Goal: Transaction & Acquisition: Purchase product/service

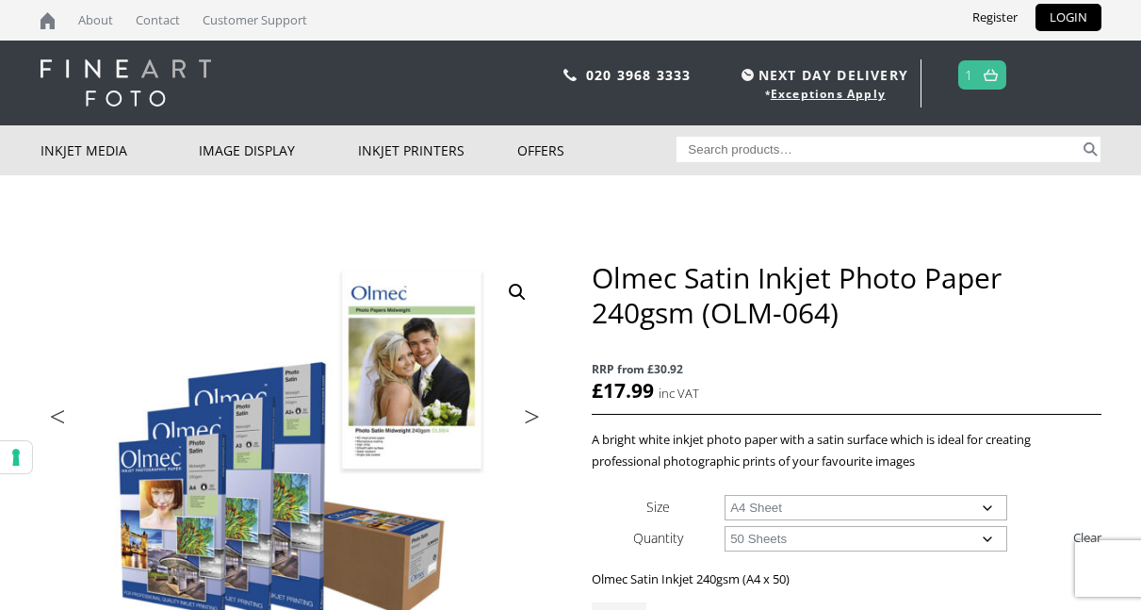
click at [964, 151] on input "Search for:" at bounding box center [878, 149] width 403 height 25
type input "olmec 260"
click at [1080, 137] on button "Search" at bounding box center [1091, 149] width 22 height 25
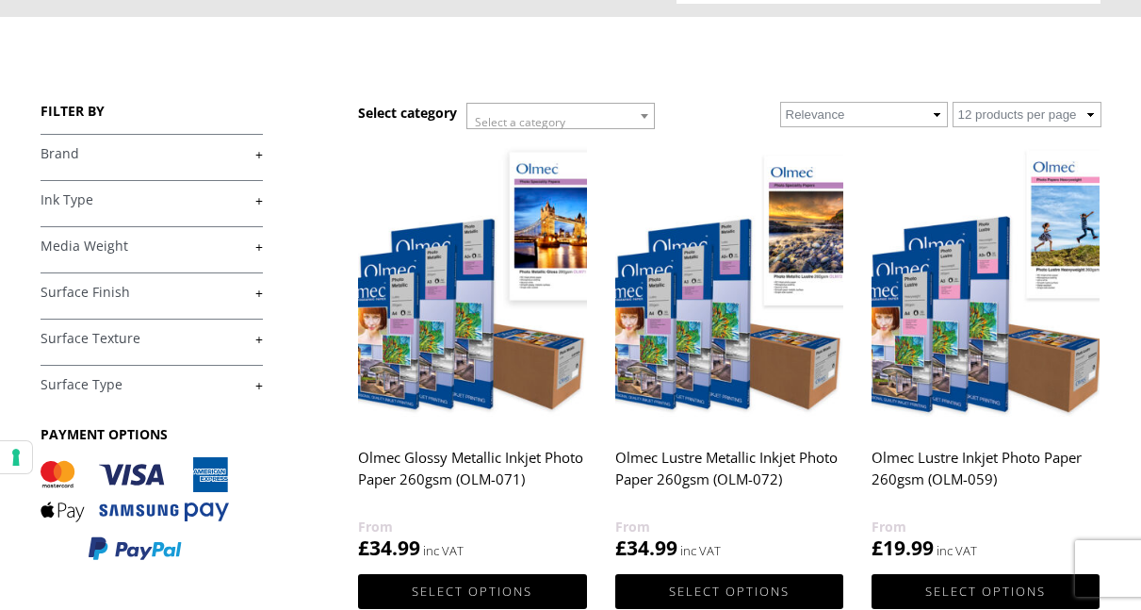
scroll to position [190, 0]
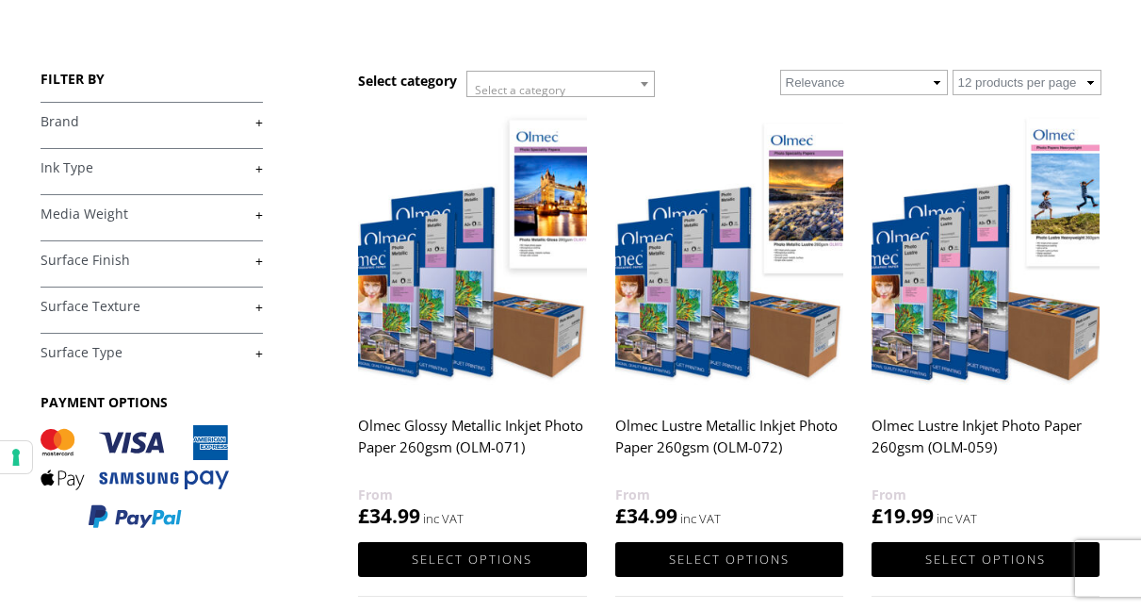
click at [675, 437] on h2 "Olmec Lustre Metallic Inkjet Photo Paper 260gsm (OLM-072)" at bounding box center [729, 445] width 228 height 75
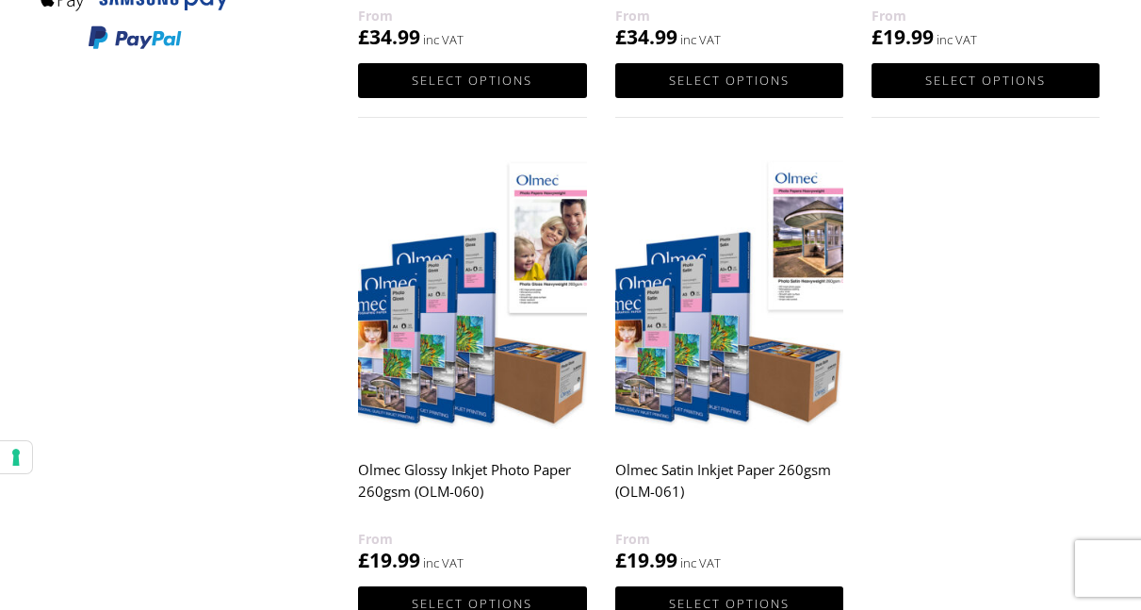
scroll to position [670, 0]
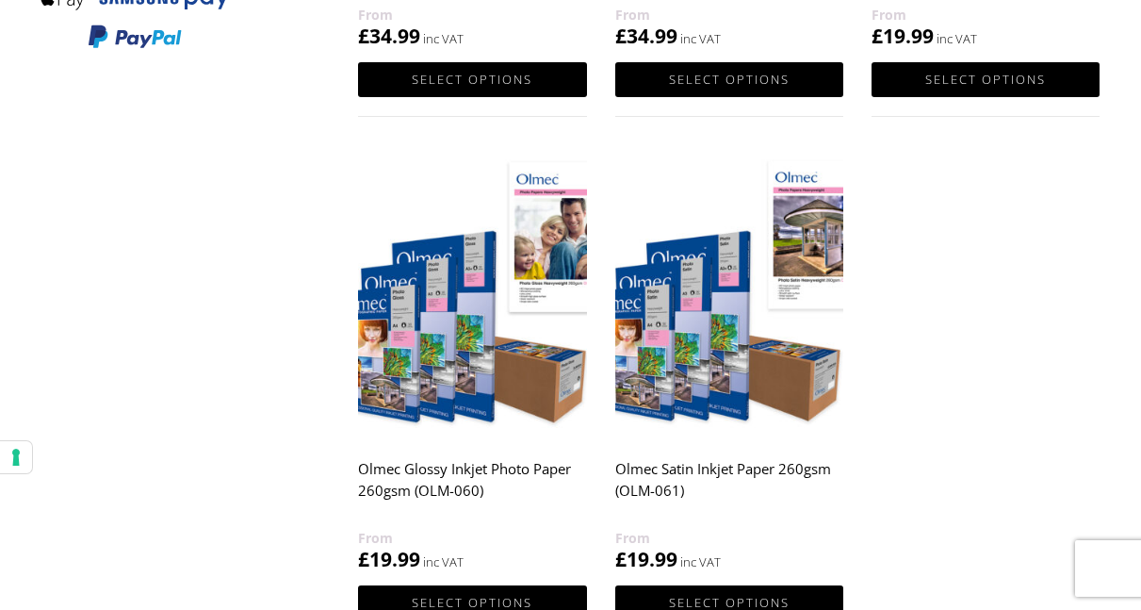
click at [679, 469] on h2 "Olmec Satin Inkjet Paper 260gsm (OLM-061)" at bounding box center [729, 488] width 228 height 75
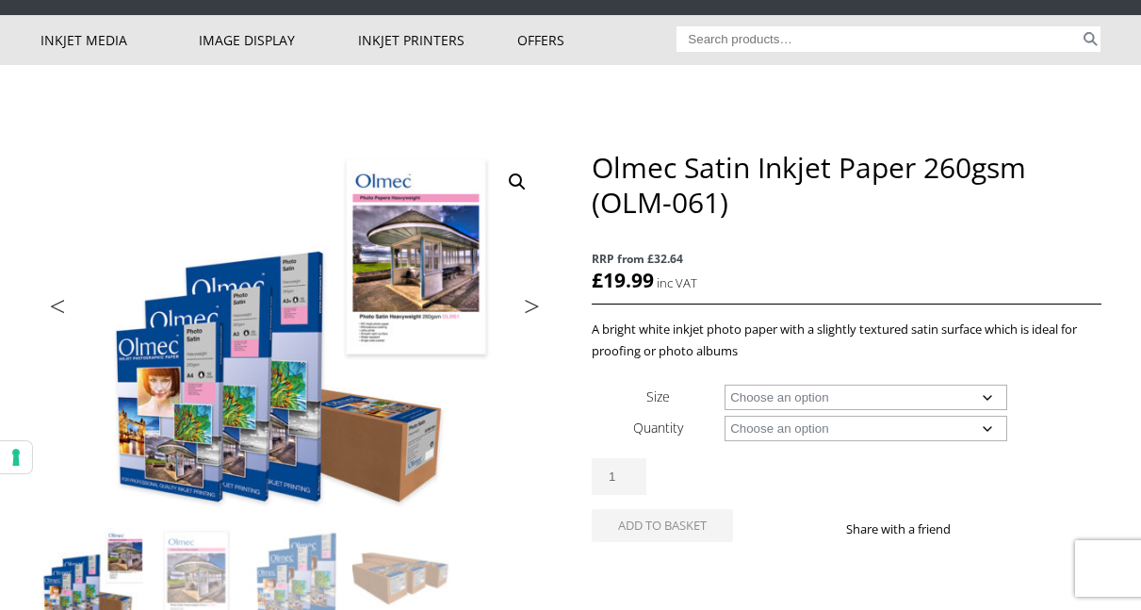
scroll to position [111, 0]
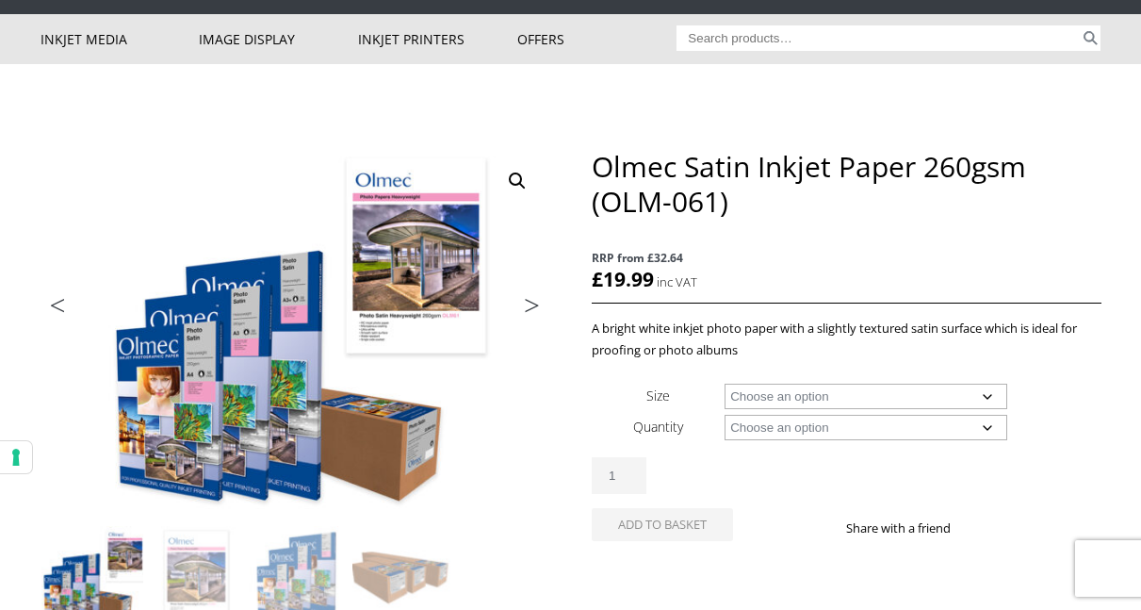
click at [810, 401] on select "Choose an option A4 Sheet A3 Sheet A3+ Sheet A2 Sheet 17" Wide Roll 24" Wide Ro…" at bounding box center [866, 396] width 283 height 25
click at [725, 384] on select "Choose an option A4 Sheet A3 Sheet A3+ Sheet A2 Sheet 17" Wide Roll 24" Wide Ro…" at bounding box center [866, 396] width 283 height 25
select select "a4-sheet"
click at [764, 433] on select "Choose an option 50 Sheets" at bounding box center [866, 427] width 283 height 25
select select "50-sheets"
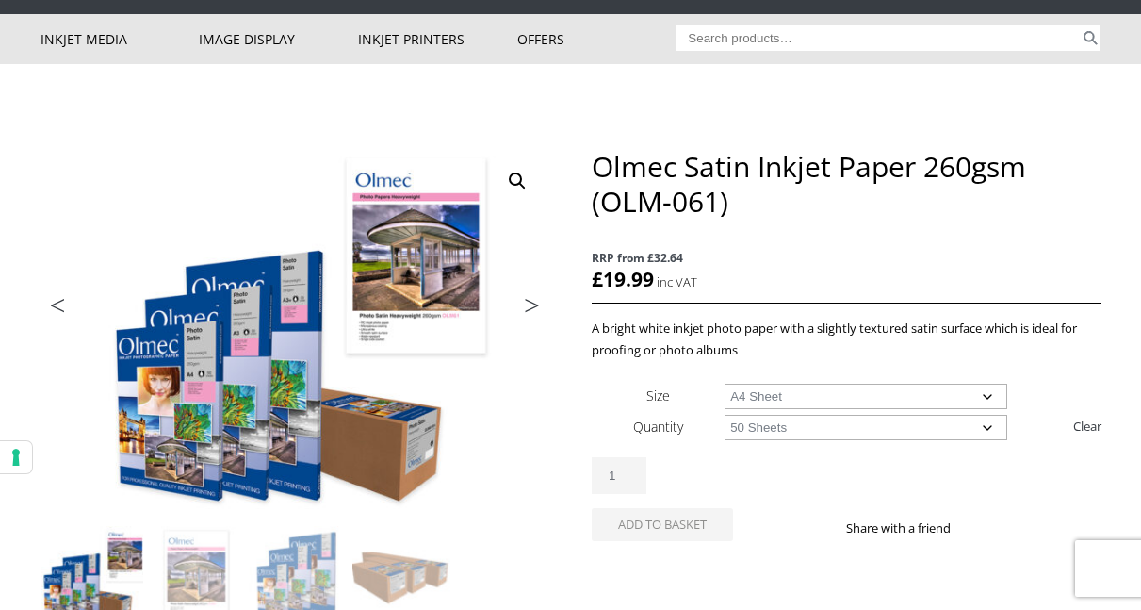
click at [725, 415] on select "Choose an option 50 Sheets" at bounding box center [866, 427] width 283 height 25
select select "a4-sheet"
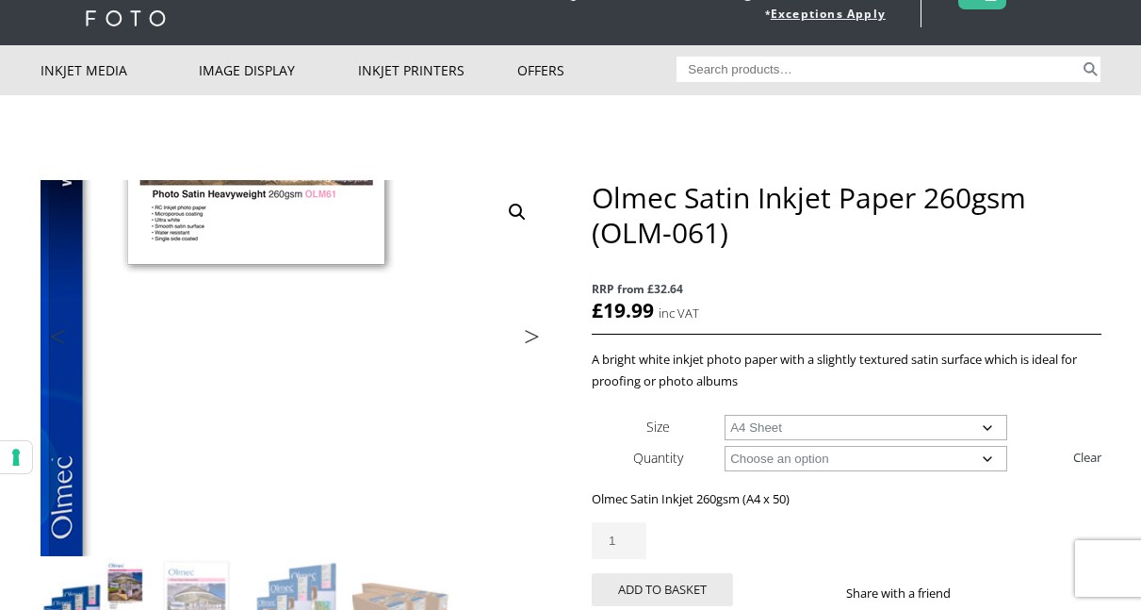
scroll to position [80, 0]
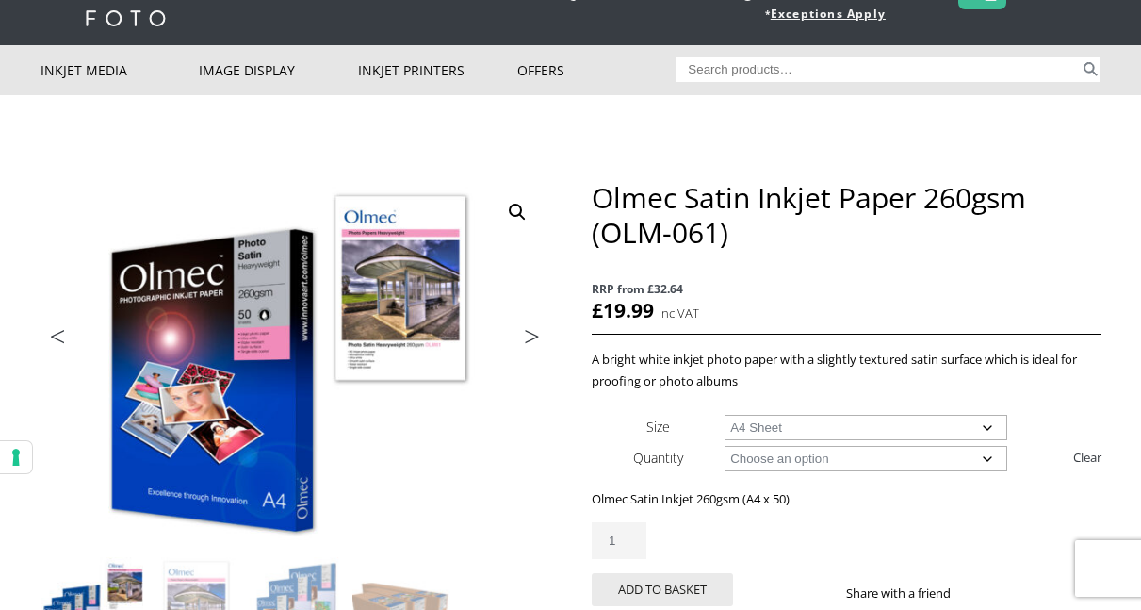
click at [810, 458] on select "Choose an option 50 Sheets" at bounding box center [866, 458] width 283 height 25
click at [800, 401] on div "Olmec Satin Inkjet Paper 260gsm (OLM-061) RRP from £32.64 £ 19.99 inc VAT A bri…" at bounding box center [846, 415] width 509 height 470
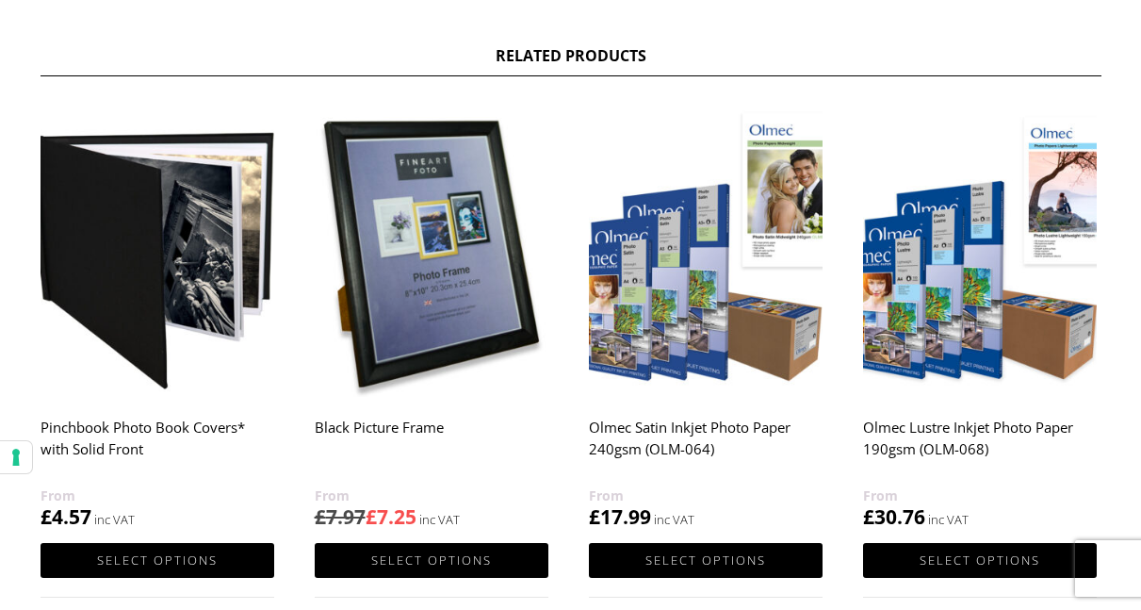
scroll to position [1023, 0]
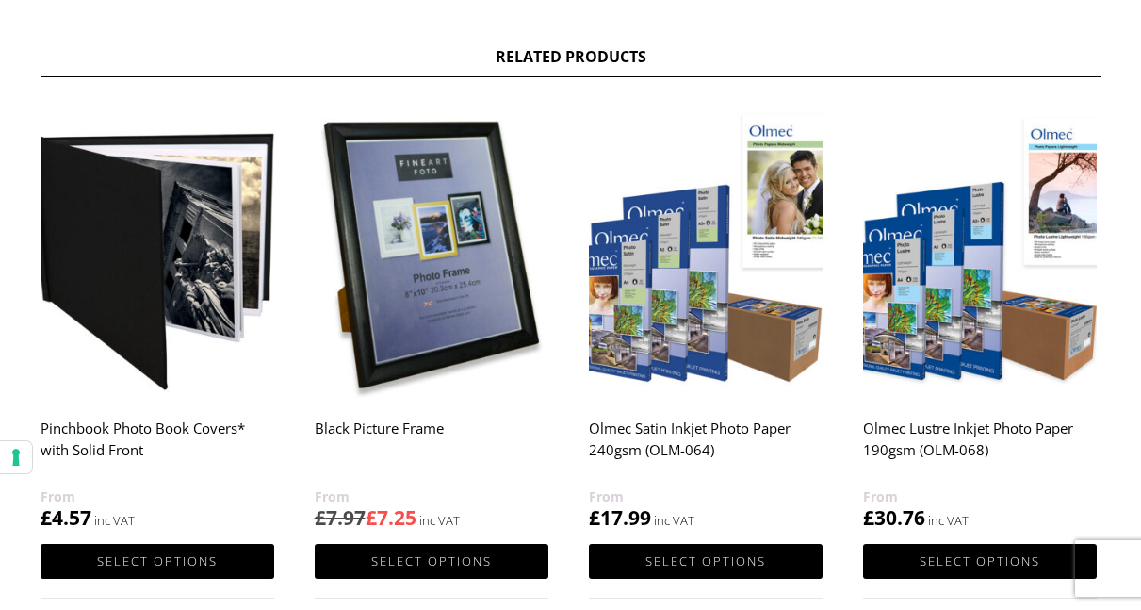
click at [728, 434] on h2 "Olmec Satin Inkjet Photo Paper 240gsm (OLM-064)" at bounding box center [706, 447] width 234 height 75
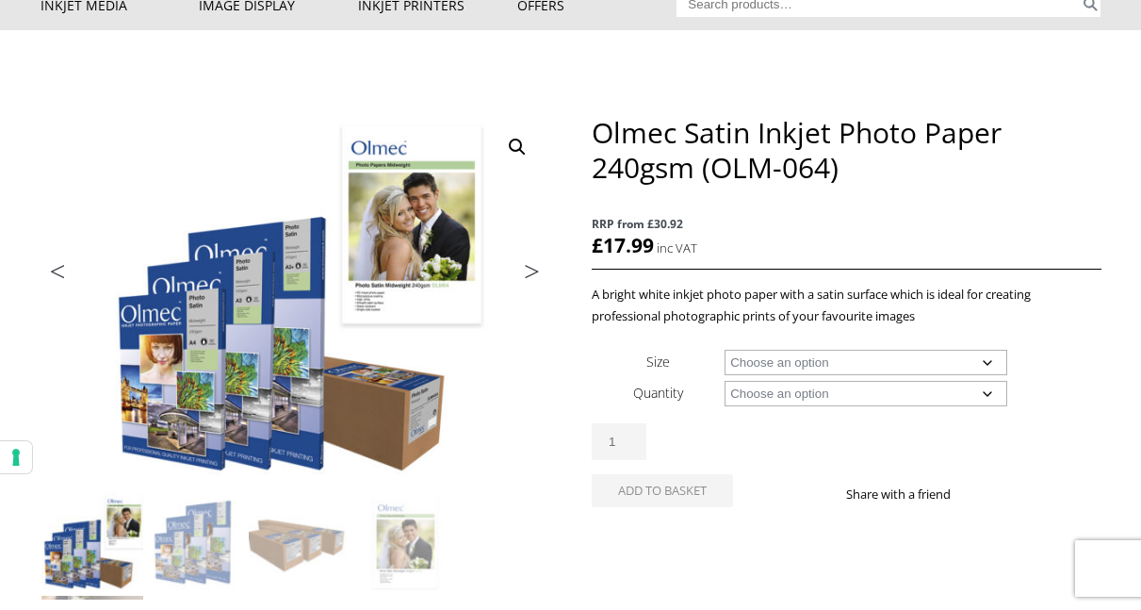
scroll to position [121, 0]
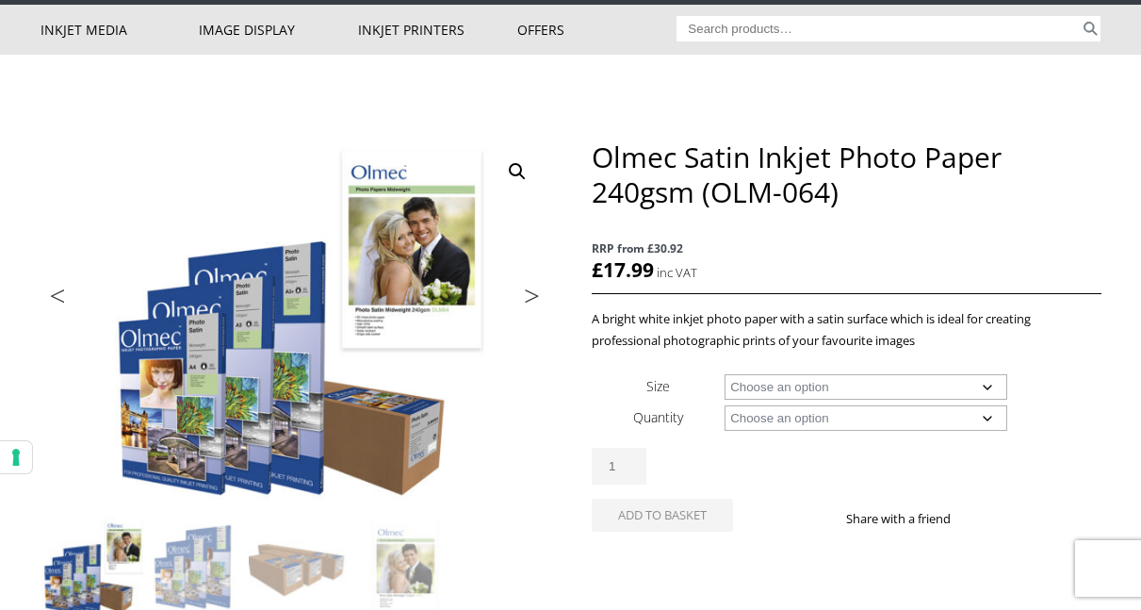
click at [839, 371] on td "Choose an option A4 Sheet A3 Sheet A3+ Sheet A2 Sheet 17" Wide Roll 24" Wide Ro…" at bounding box center [913, 385] width 376 height 31
click at [810, 391] on select "Choose an option A4 Sheet A3 Sheet A3+ Sheet A2 Sheet 17" Wide Roll 24" Wide Ro…" at bounding box center [866, 386] width 283 height 25
click at [725, 374] on select "Choose an option A4 Sheet A3 Sheet A3+ Sheet A2 Sheet 17" Wide Roll 24" Wide Ro…" at bounding box center [866, 386] width 283 height 25
select select "a4-sheet"
click at [786, 422] on select "Choose an option 50 Sheets" at bounding box center [866, 417] width 283 height 25
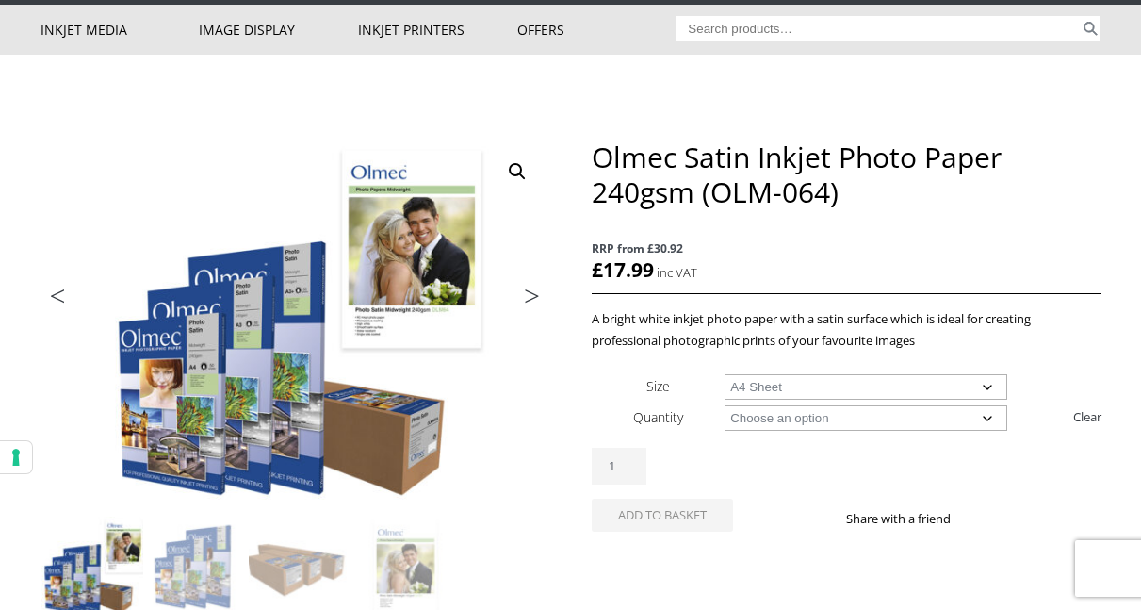
select select "50-sheets"
click at [725, 405] on select "Choose an option 50 Sheets" at bounding box center [866, 417] width 283 height 25
select select "a4-sheet"
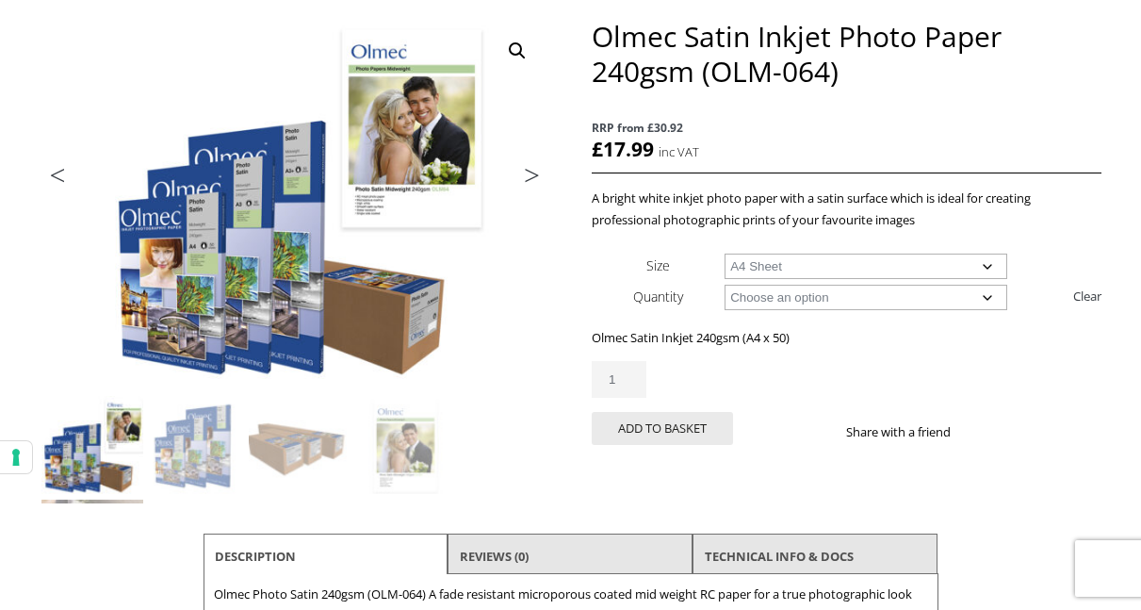
scroll to position [246, 0]
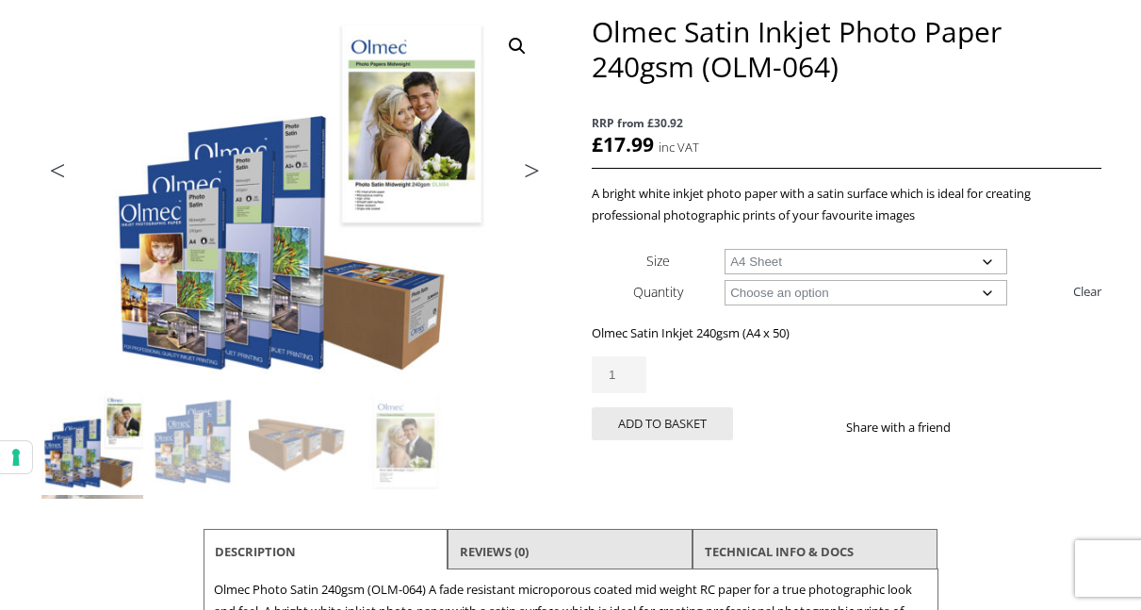
click at [709, 430] on button "Add to basket" at bounding box center [662, 423] width 141 height 33
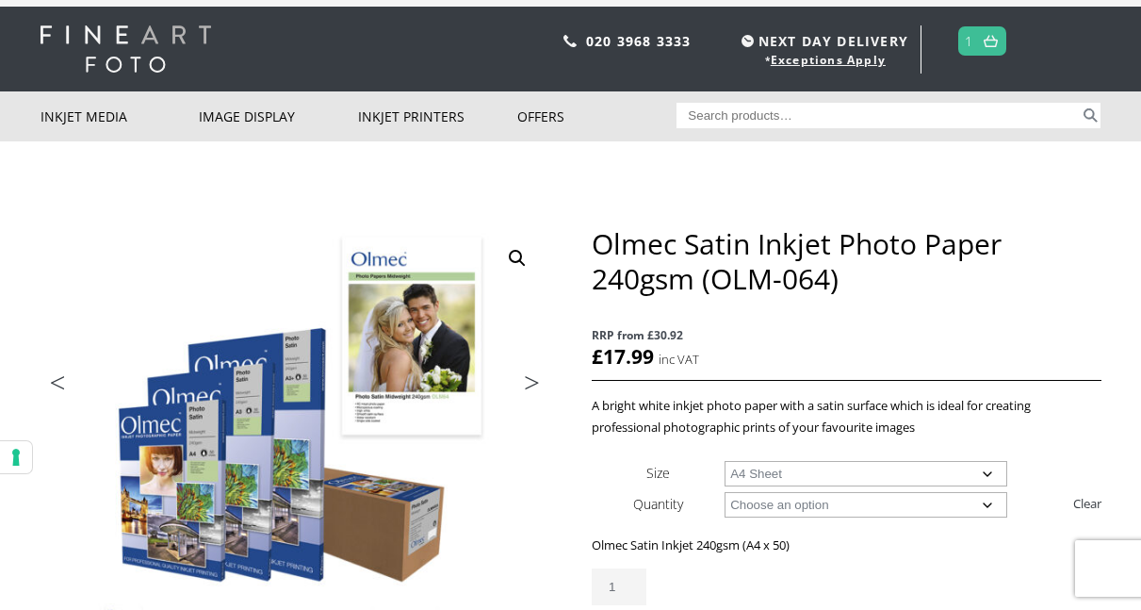
scroll to position [0, 0]
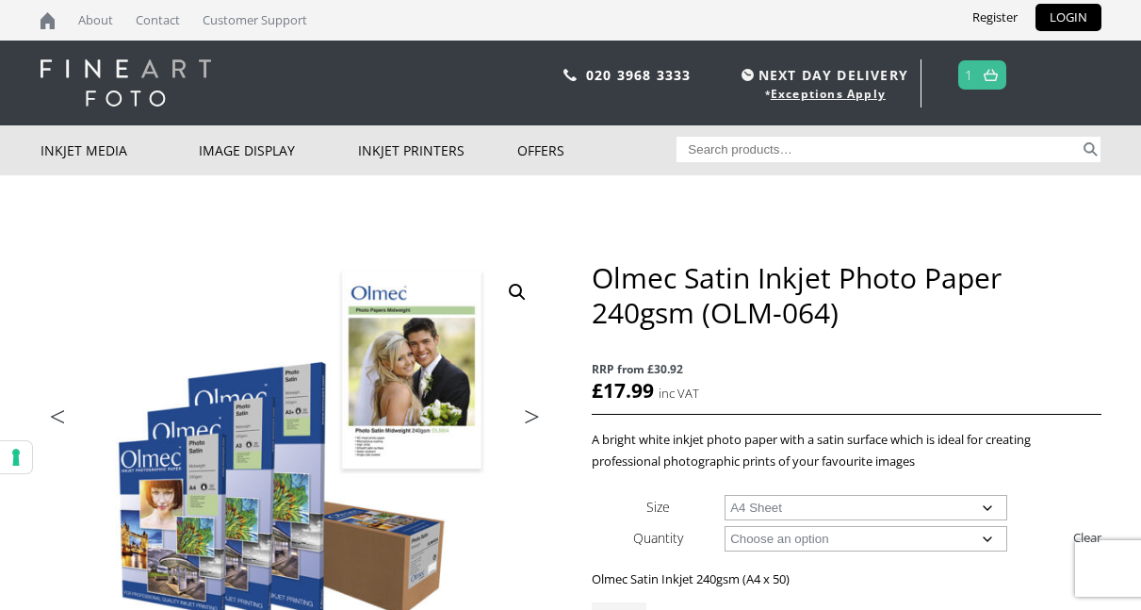
click at [992, 75] on img at bounding box center [991, 75] width 14 height 12
